Goal: Book appointment/travel/reservation

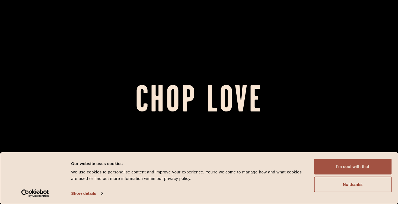
click at [338, 164] on button "I'm cool with that" at bounding box center [352, 167] width 77 height 16
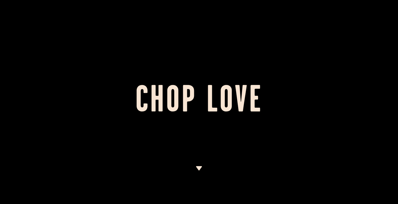
click at [198, 167] on img at bounding box center [198, 168] width 7 height 4
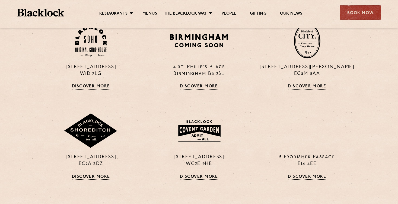
scroll to position [407, 0]
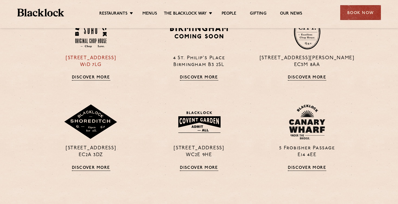
click at [80, 79] on link "Discover More" at bounding box center [91, 77] width 38 height 5
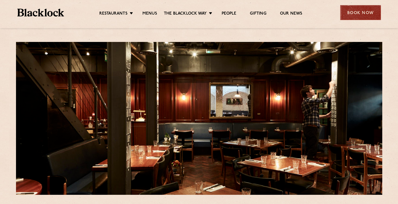
click at [366, 13] on div "Book Now" at bounding box center [360, 12] width 41 height 15
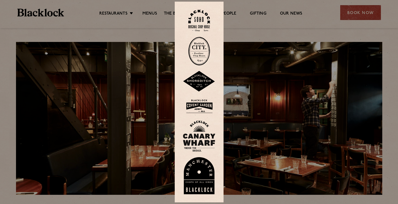
click at [204, 15] on img at bounding box center [199, 21] width 22 height 22
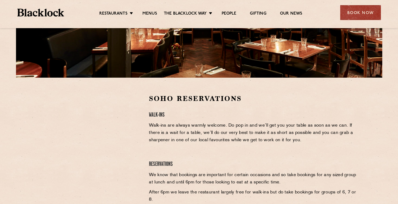
scroll to position [142, 0]
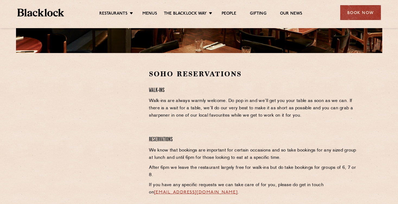
click at [202, 129] on div "Soho Reservations Walk-Ins Walk-ins are always warmly welcome. Do pop in and we…" at bounding box center [253, 144] width 216 height 150
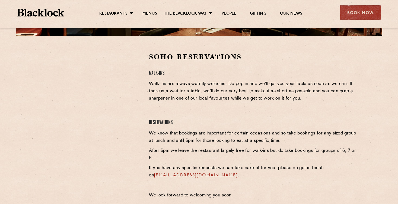
scroll to position [166, 0]
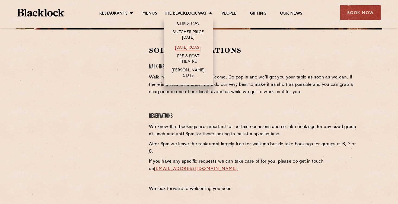
click at [187, 47] on link "[DATE] Roast" at bounding box center [188, 48] width 26 height 6
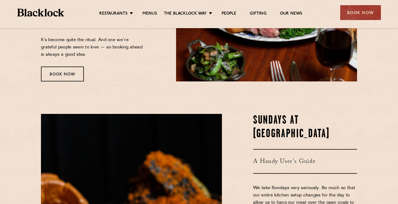
scroll to position [130, 0]
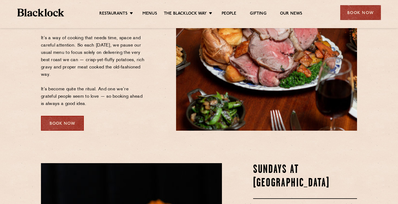
click at [67, 125] on div "Book Now" at bounding box center [62, 123] width 43 height 15
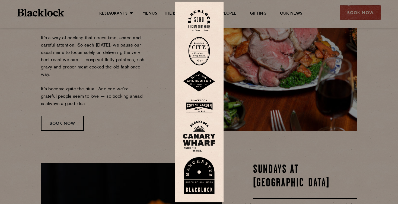
click at [202, 15] on img at bounding box center [199, 21] width 22 height 22
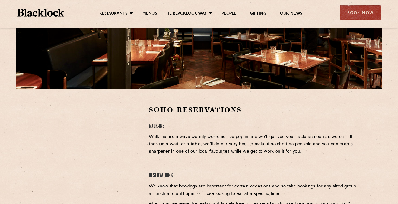
scroll to position [161, 0]
